Goal: Communication & Community: Ask a question

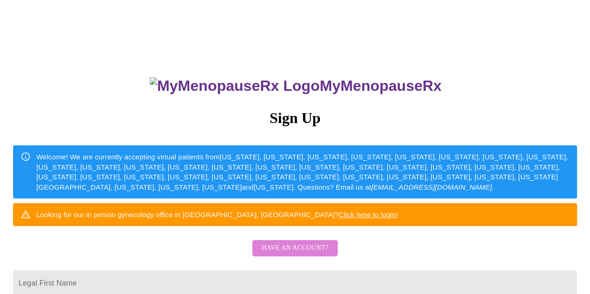
click at [291, 254] on span "Have an account?" at bounding box center [295, 249] width 67 height 12
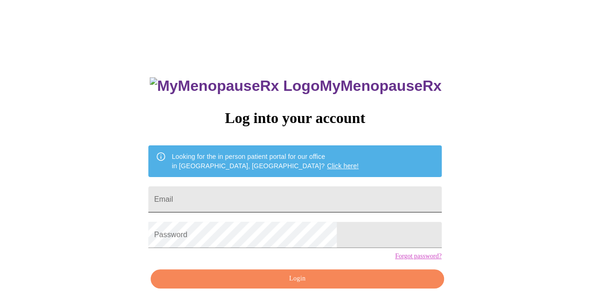
click at [277, 187] on input "Email" at bounding box center [294, 200] width 293 height 26
type input "[EMAIL_ADDRESS][DOMAIN_NAME]"
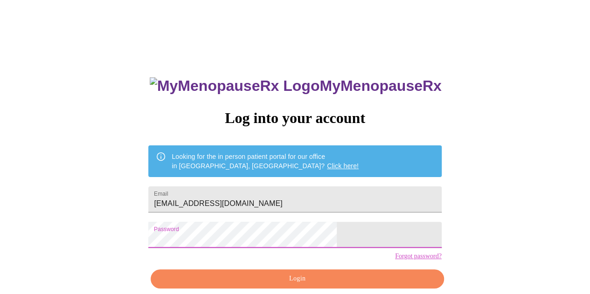
scroll to position [42, 0]
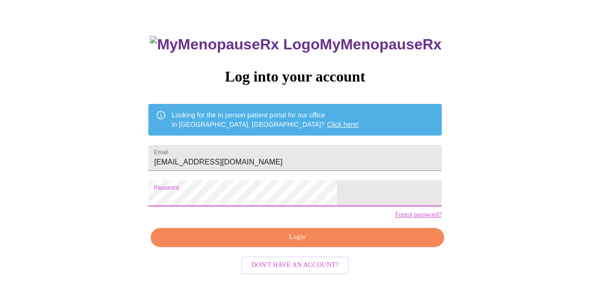
click at [288, 244] on span "Login" at bounding box center [297, 238] width 272 height 12
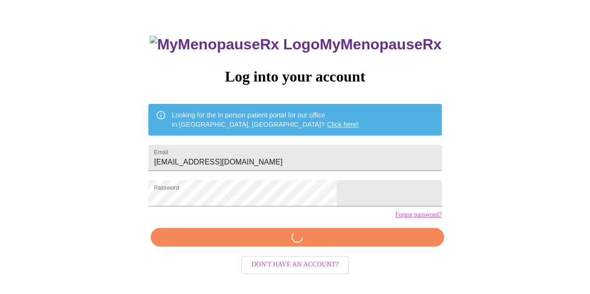
scroll to position [41, 0]
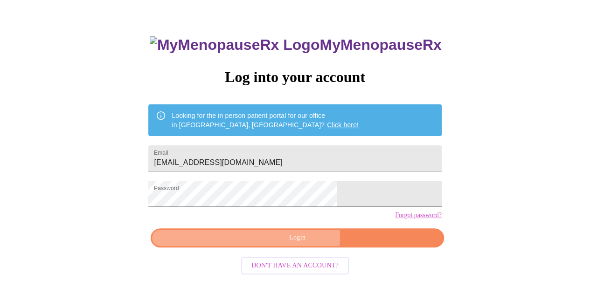
click at [298, 244] on span "Login" at bounding box center [297, 238] width 272 height 12
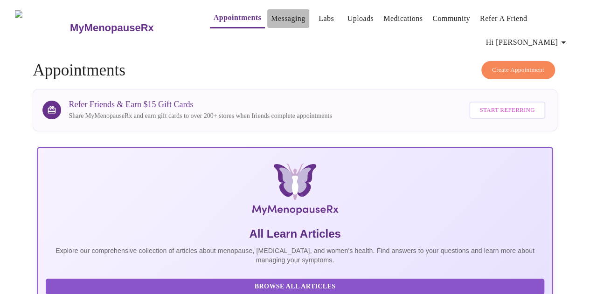
click at [271, 12] on link "Messaging" at bounding box center [288, 18] width 34 height 13
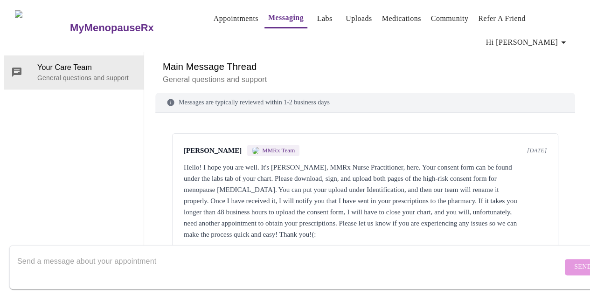
scroll to position [109, 0]
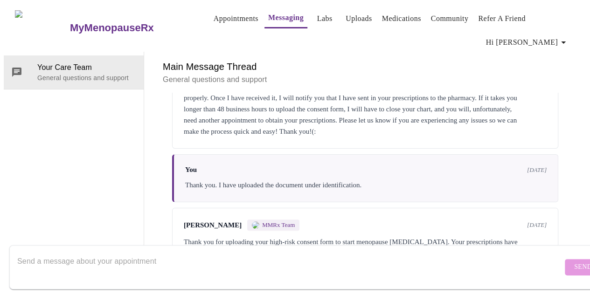
click at [339, 250] on div at bounding box center [290, 268] width 546 height 36
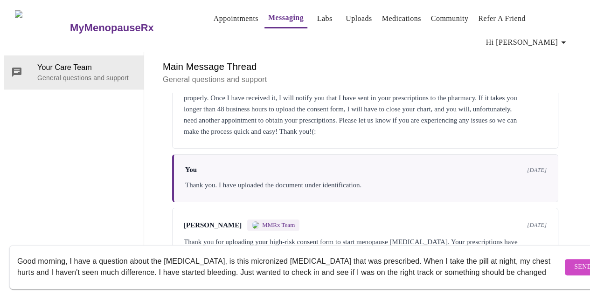
type textarea "Good morning, I have a question about the [MEDICAL_DATA], is this micronized [M…"
click at [574, 262] on span "Send" at bounding box center [583, 268] width 18 height 12
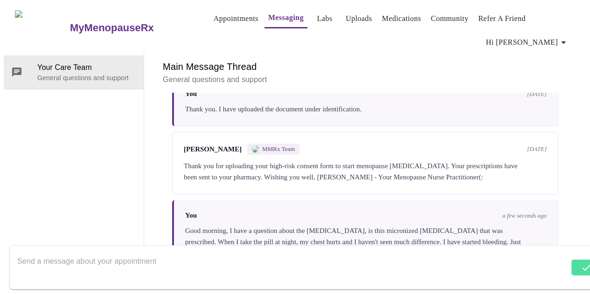
scroll to position [188, 0]
click at [390, 252] on textarea "Send a message about your appointment" at bounding box center [290, 267] width 546 height 30
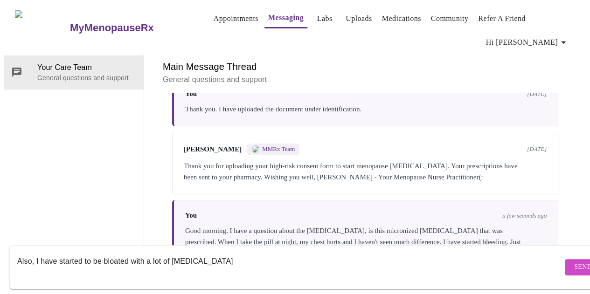
drag, startPoint x: 417, startPoint y: 316, endPoint x: 506, endPoint y: 273, distance: 98.7
click at [472, 274] on html "MyMenopauseRx Appointments Messaging Labs Uploads Medications Community Refer a…" at bounding box center [295, 137] width 590 height 274
type textarea "Also, I have started to be bloated with a lot of [MEDICAL_DATA]"
click at [566, 259] on button "Send" at bounding box center [583, 267] width 36 height 16
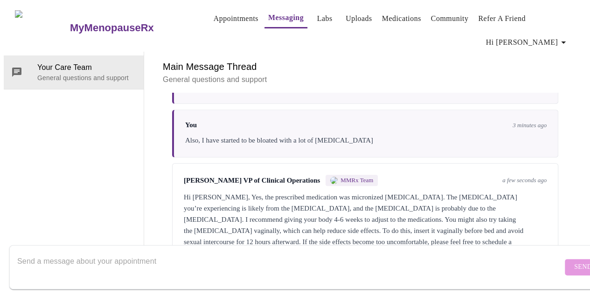
scroll to position [357, 0]
drag, startPoint x: 203, startPoint y: 252, endPoint x: 233, endPoint y: 259, distance: 30.6
click at [204, 253] on textarea "Send a message about your appointment" at bounding box center [290, 267] width 546 height 30
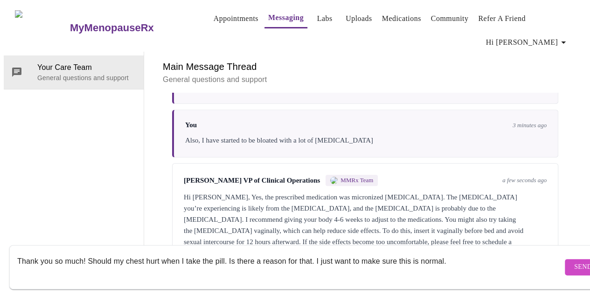
type textarea "Thank you so much! Should my chest hurt when I take the pill. Is there a reason…"
click at [565, 264] on button "Send" at bounding box center [583, 267] width 36 height 16
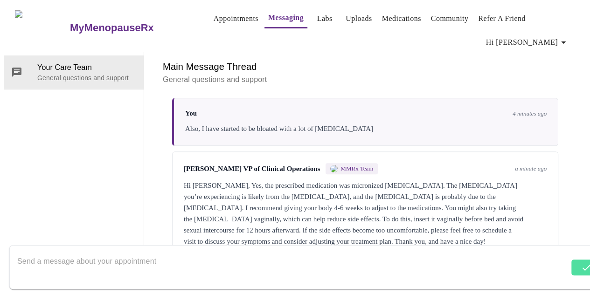
scroll to position [425, 0]
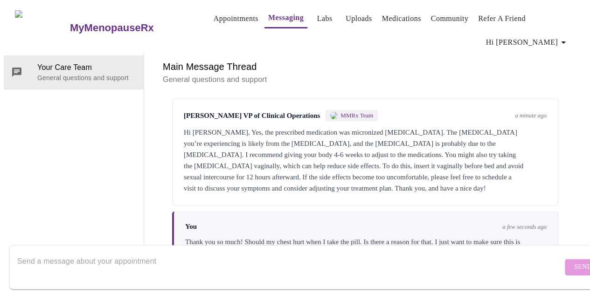
click at [246, 252] on textarea "Send a message about your appointment" at bounding box center [290, 267] width 546 height 30
type textarea "S"
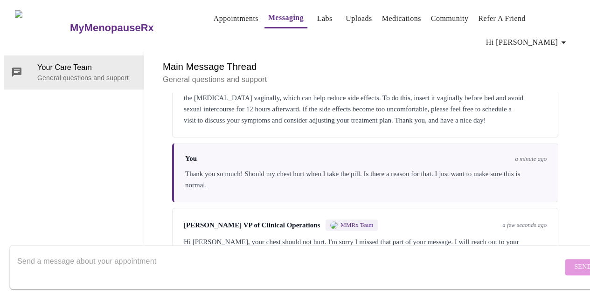
scroll to position [494, 0]
click at [223, 255] on textarea "Send a message about your appointment" at bounding box center [290, 267] width 546 height 30
type textarea "Thank you, it is only right after I take the pill that it hurts"
click at [574, 262] on span "Send" at bounding box center [583, 268] width 18 height 12
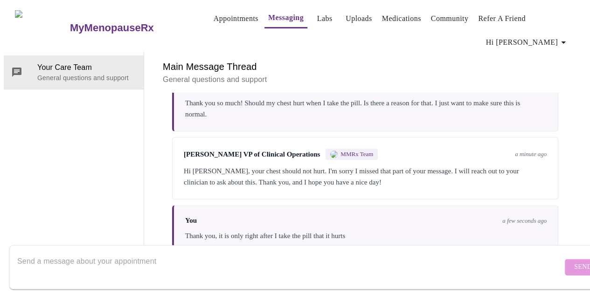
scroll to position [608, 0]
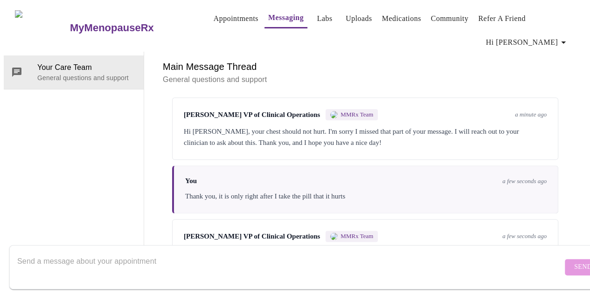
click at [258, 252] on textarea "Send a message about your appointment" at bounding box center [290, 267] width 546 height 30
type textarea "H"
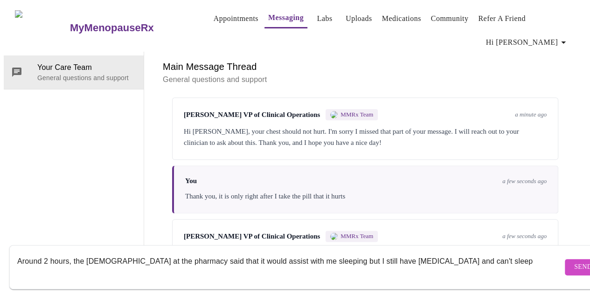
drag, startPoint x: 73, startPoint y: 252, endPoint x: 110, endPoint y: 266, distance: 40.0
click at [76, 253] on textarea "Around 2 hours, the [DEMOGRAPHIC_DATA] at the pharmacy said that it would assis…" at bounding box center [290, 267] width 546 height 30
type textarea "Around 2 hours, also, the [DEMOGRAPHIC_DATA] at the pharmacy said that it would…"
click at [568, 259] on button "Send" at bounding box center [583, 267] width 36 height 16
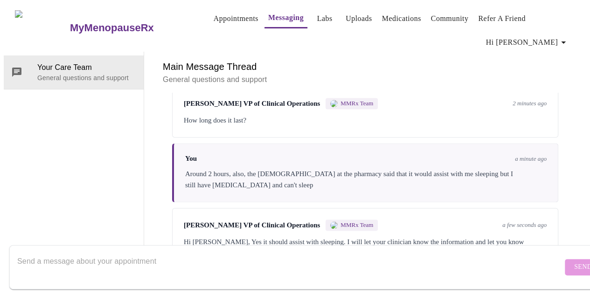
scroll to position [745, 0]
